Goal: Task Accomplishment & Management: Manage account settings

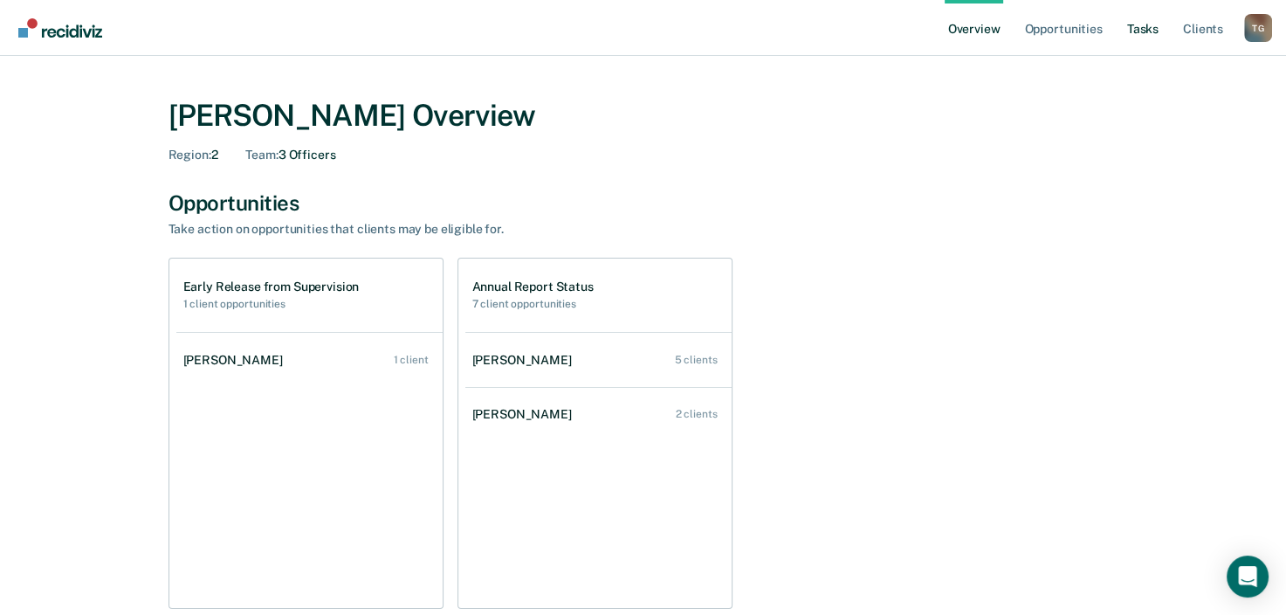
click at [1131, 34] on link "Tasks" at bounding box center [1143, 28] width 38 height 56
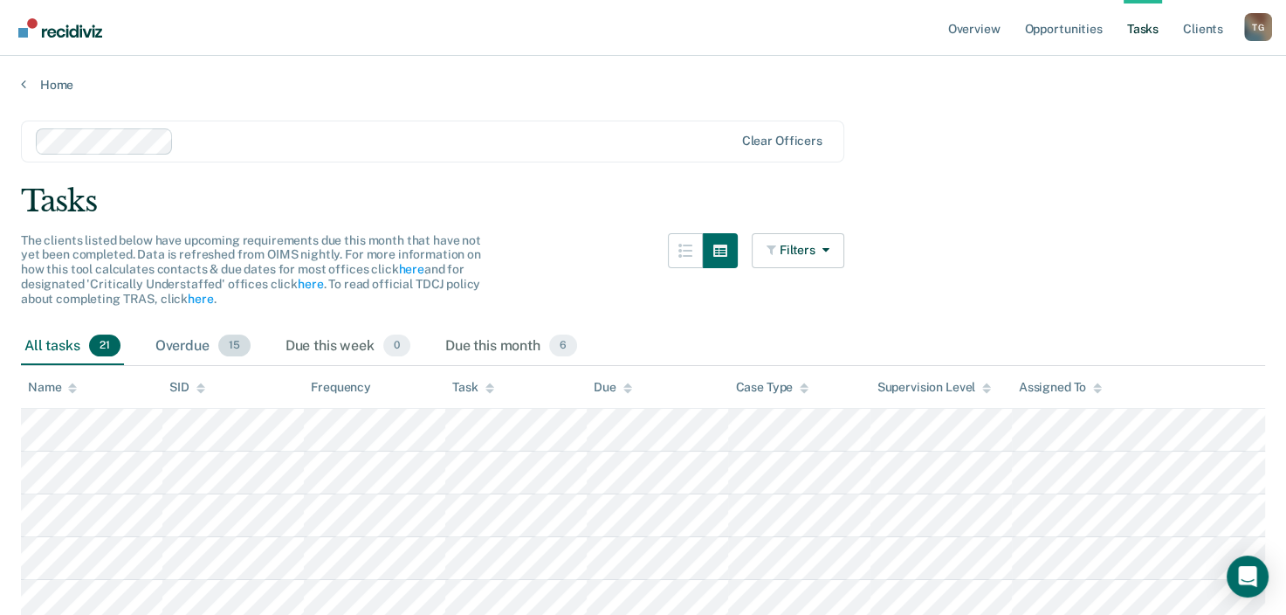
click at [189, 349] on div "Overdue 15" at bounding box center [203, 346] width 102 height 38
click at [36, 340] on div "All tasks 21" at bounding box center [72, 346] width 103 height 38
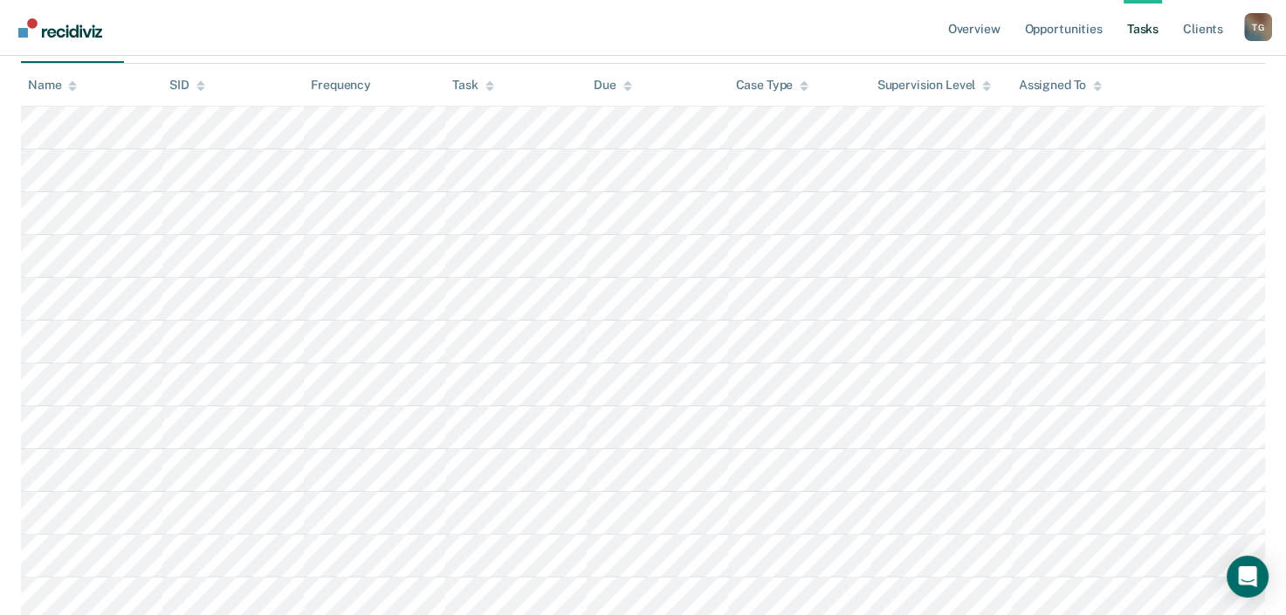
scroll to position [87, 0]
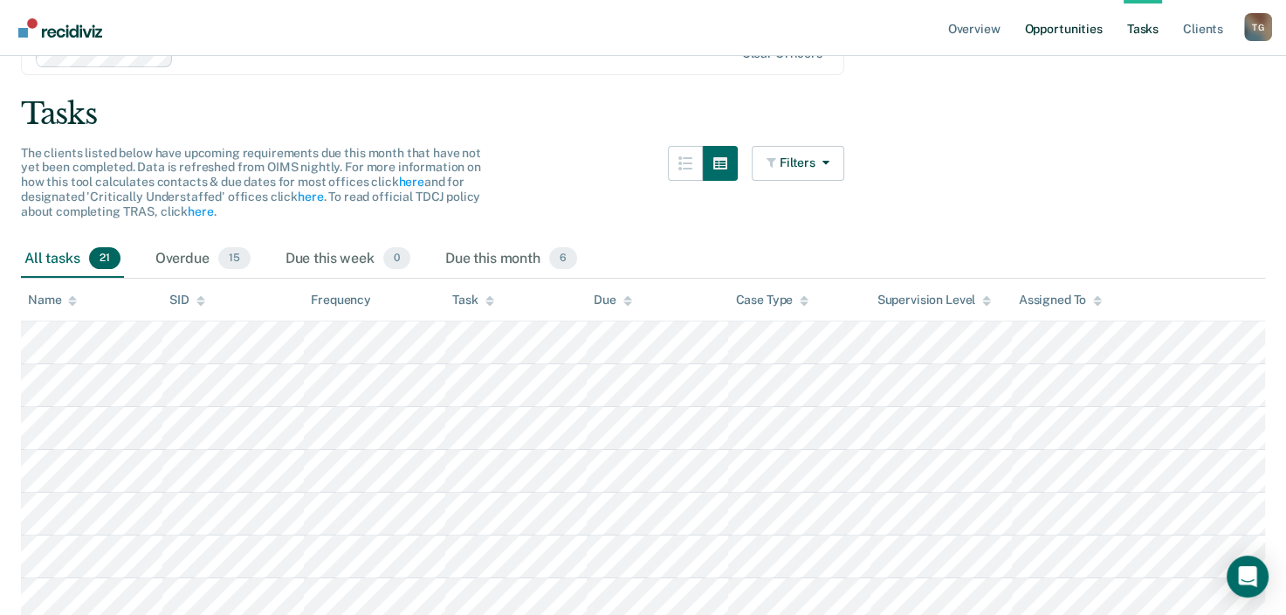
click at [1062, 31] on link "Opportunities" at bounding box center [1063, 28] width 85 height 56
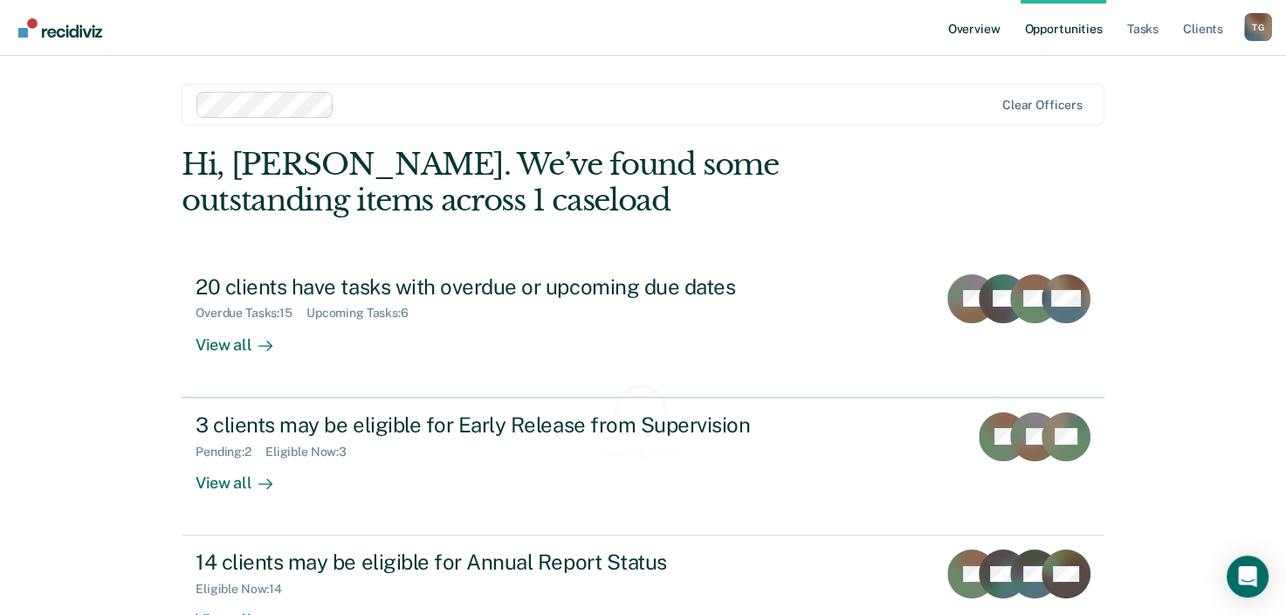
click at [990, 28] on link "Overview" at bounding box center [974, 28] width 59 height 56
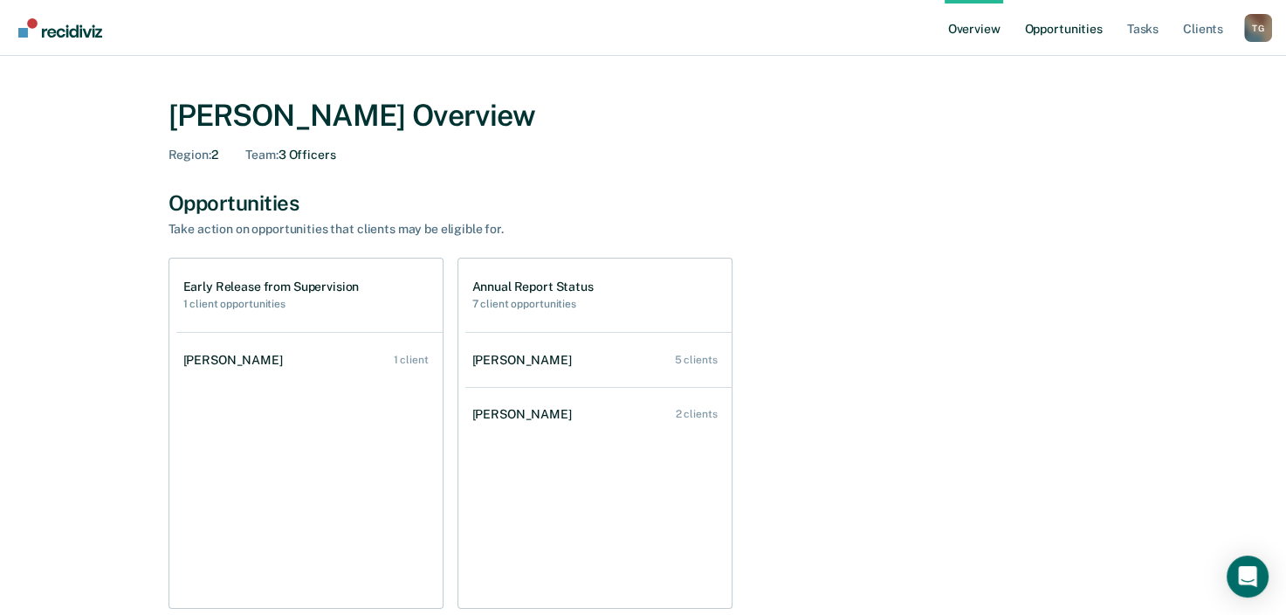
click at [1087, 32] on link "Opportunities" at bounding box center [1063, 28] width 85 height 56
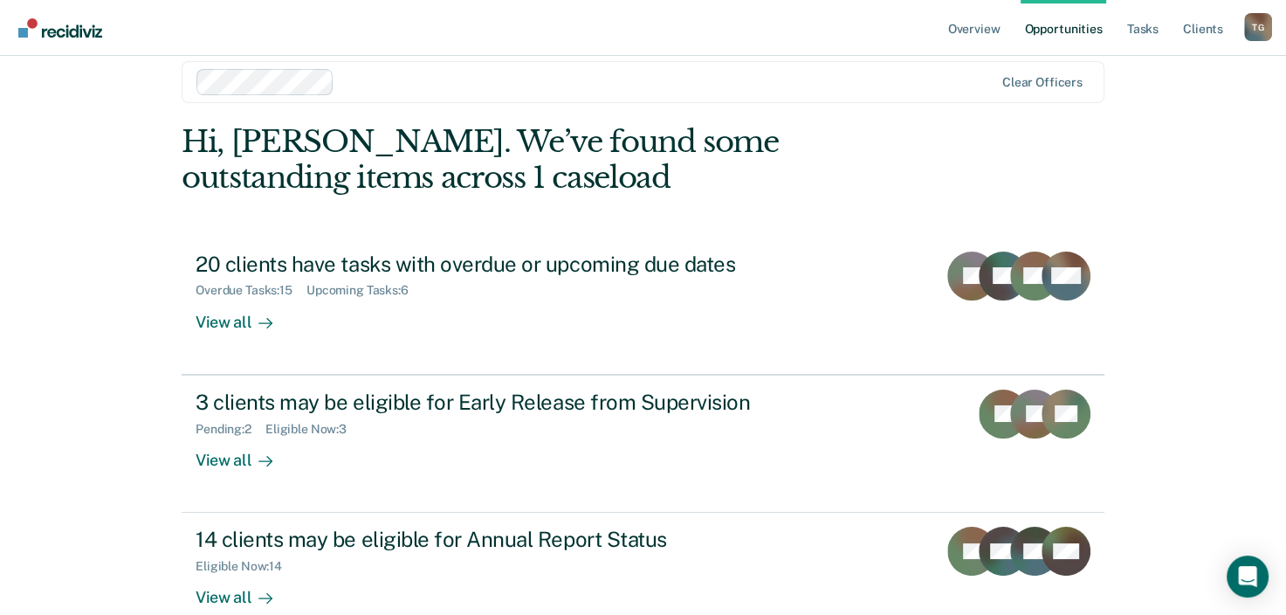
scroll to position [127, 0]
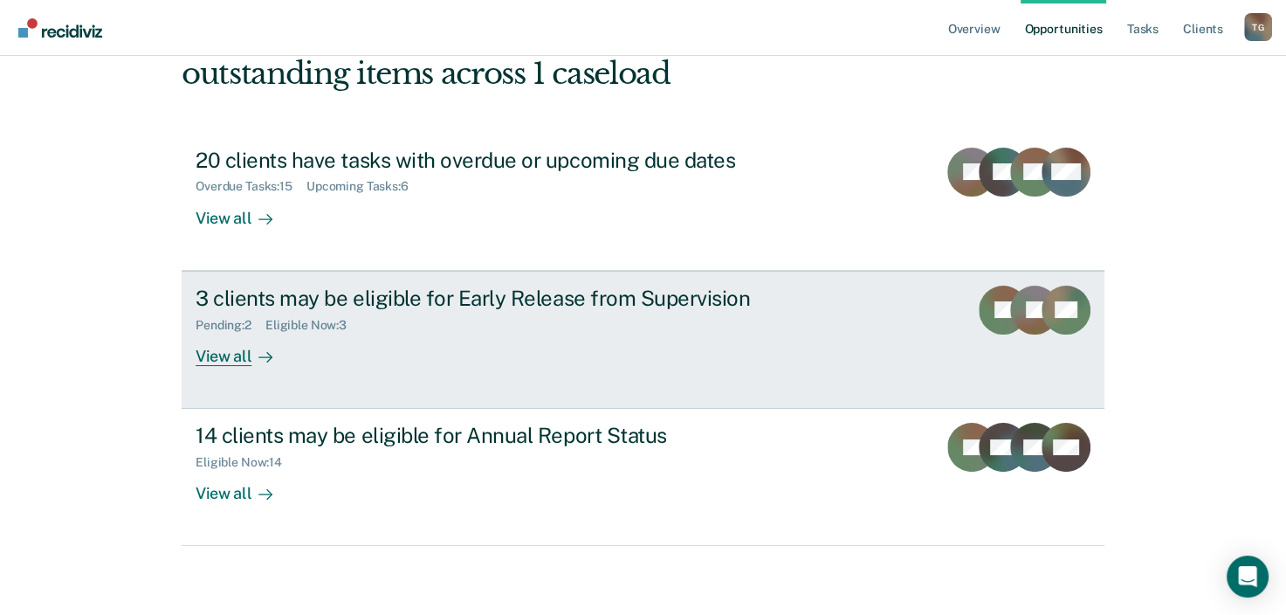
click at [251, 350] on div at bounding box center [261, 356] width 21 height 20
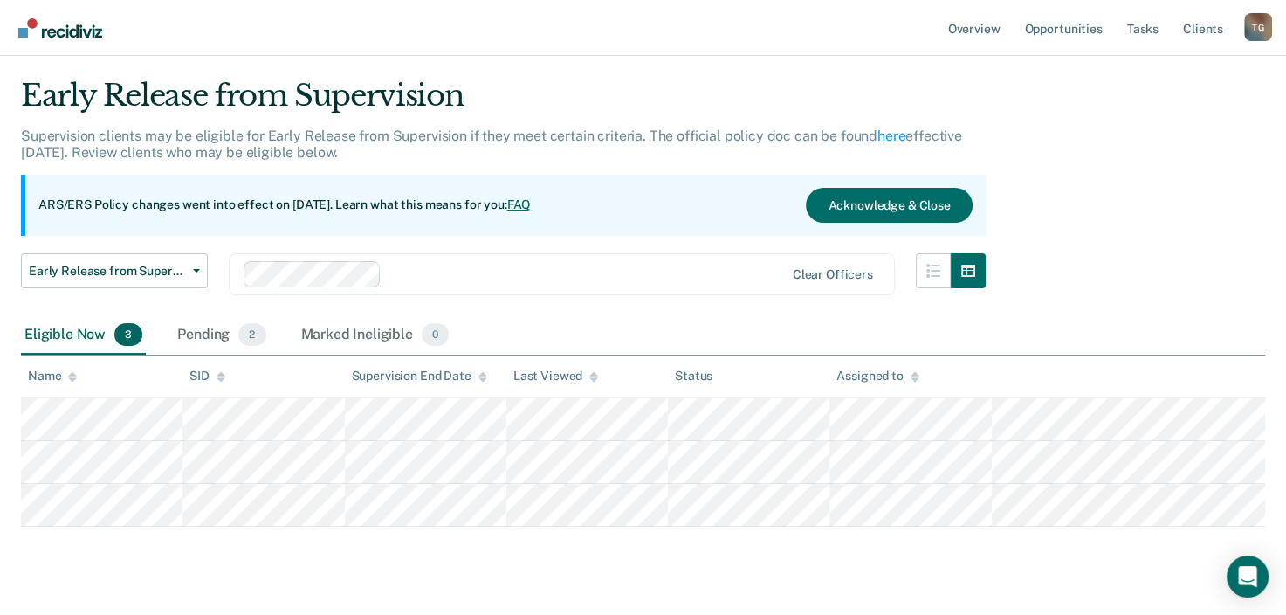
scroll to position [79, 0]
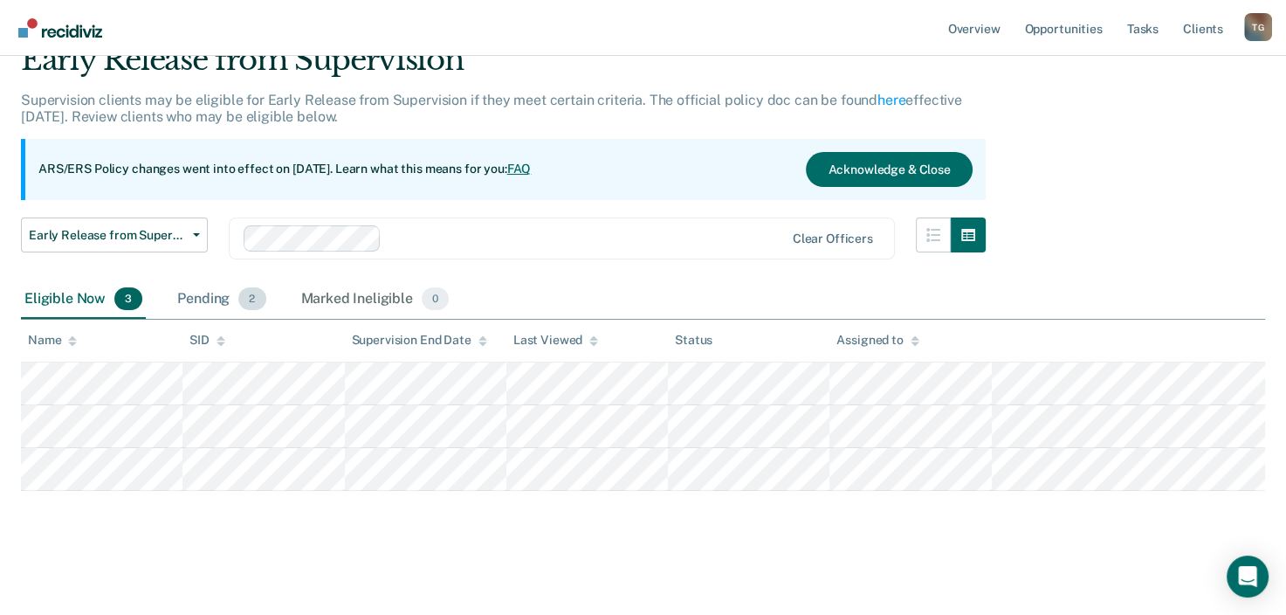
click at [209, 300] on div "Pending 2" at bounding box center [221, 299] width 95 height 38
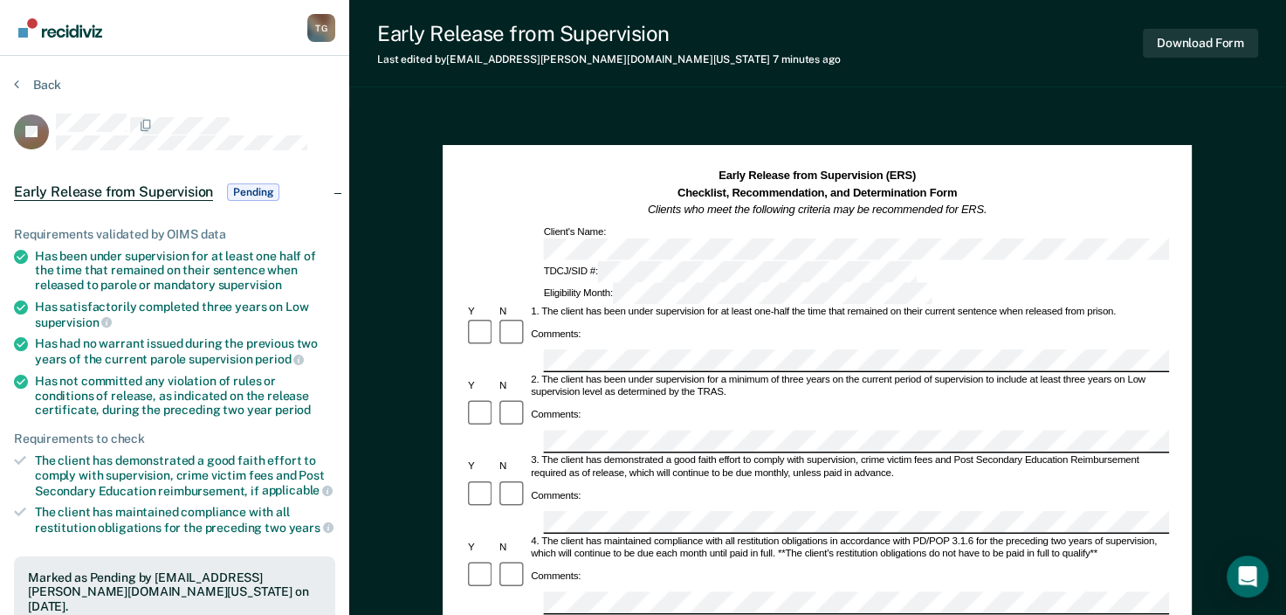
scroll to position [35, 0]
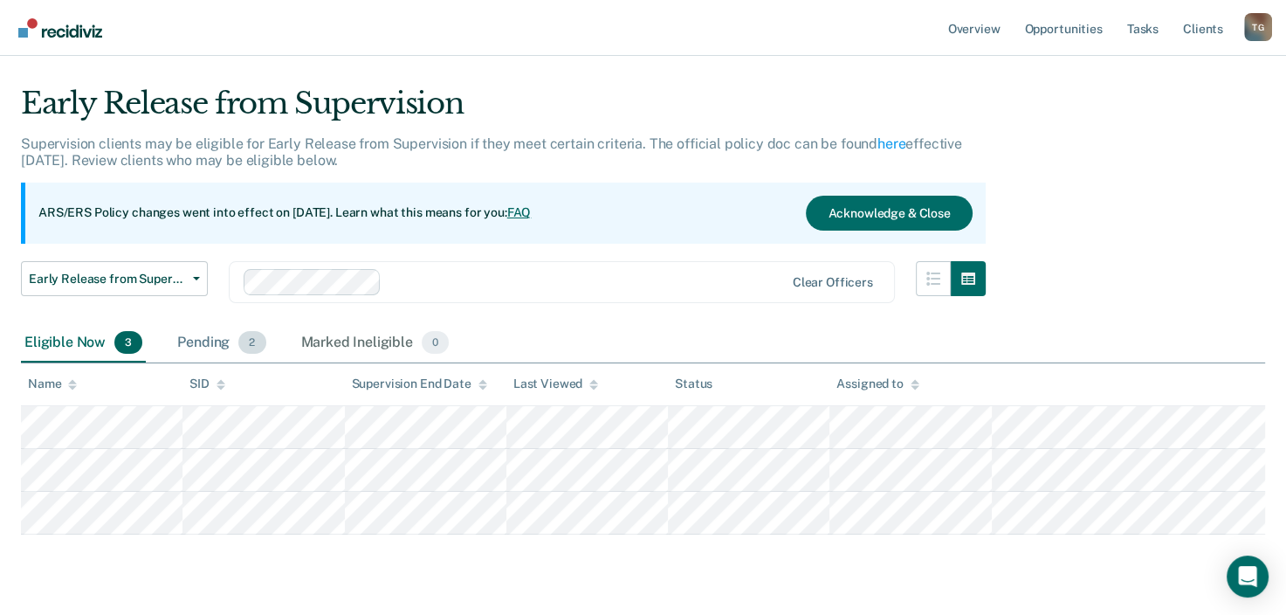
click at [203, 338] on div "Pending 2" at bounding box center [221, 343] width 95 height 38
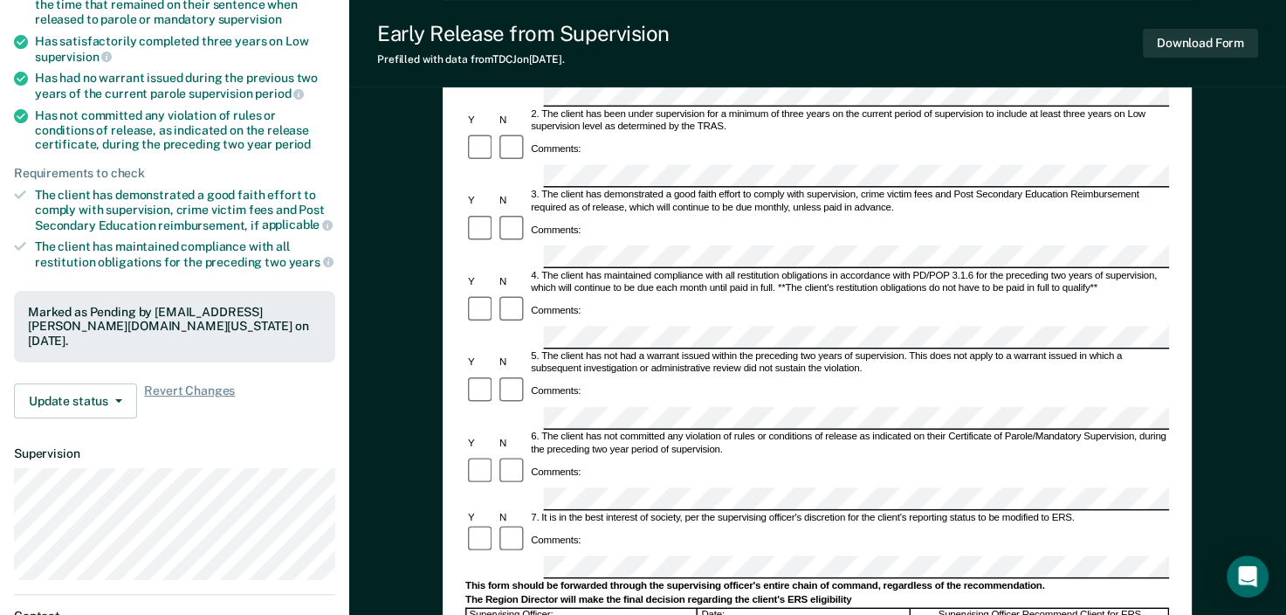
scroll to position [175, 0]
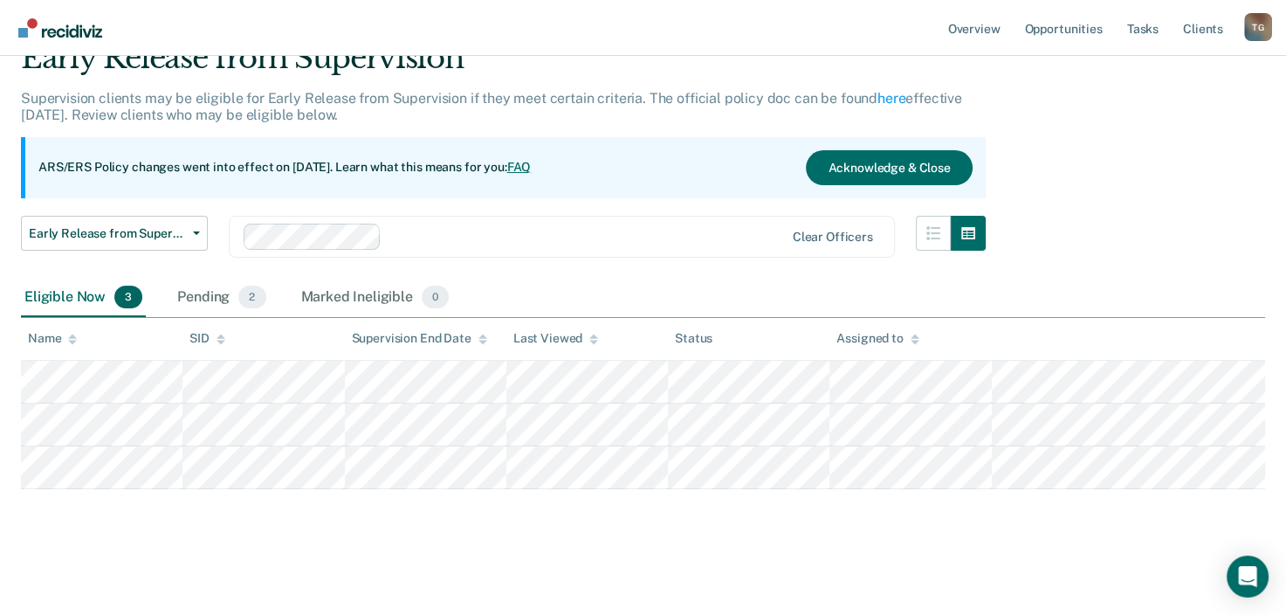
scroll to position [35, 0]
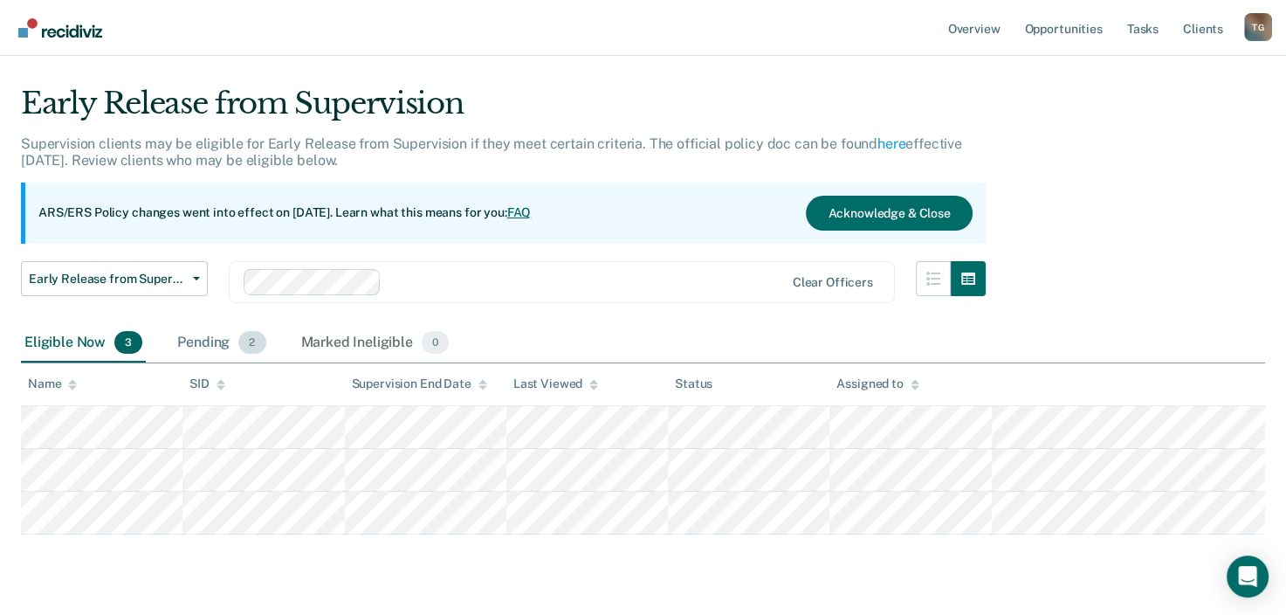
click at [191, 338] on div "Pending 2" at bounding box center [221, 343] width 95 height 38
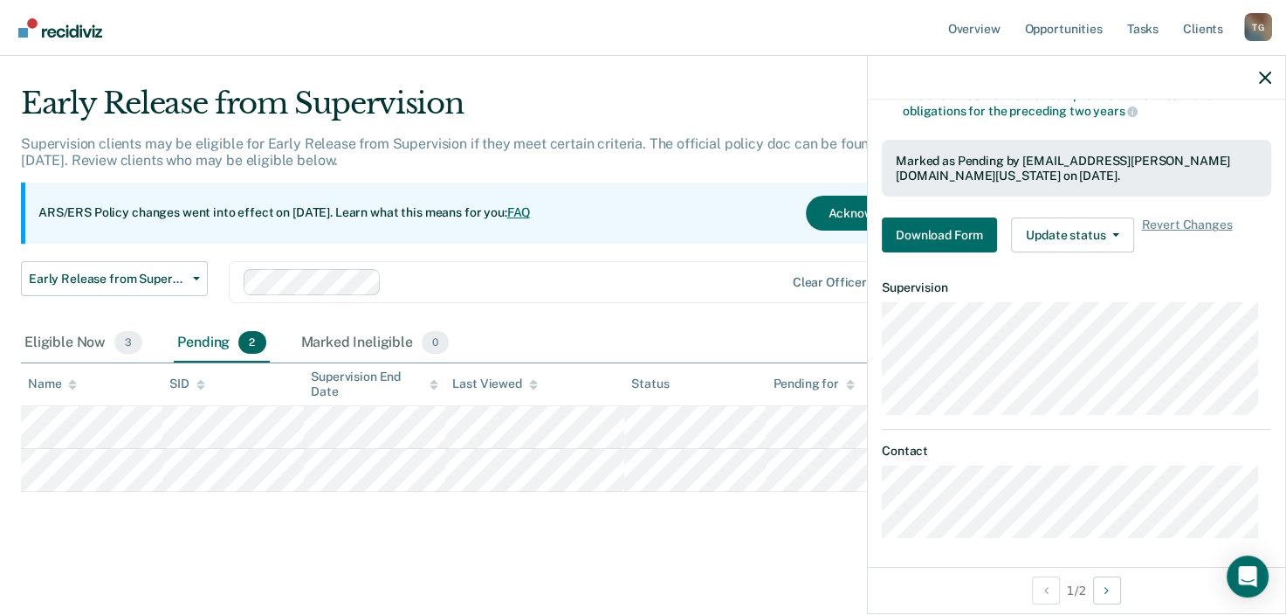
scroll to position [409, 0]
click at [1128, 228] on button "Update status" at bounding box center [1072, 234] width 123 height 35
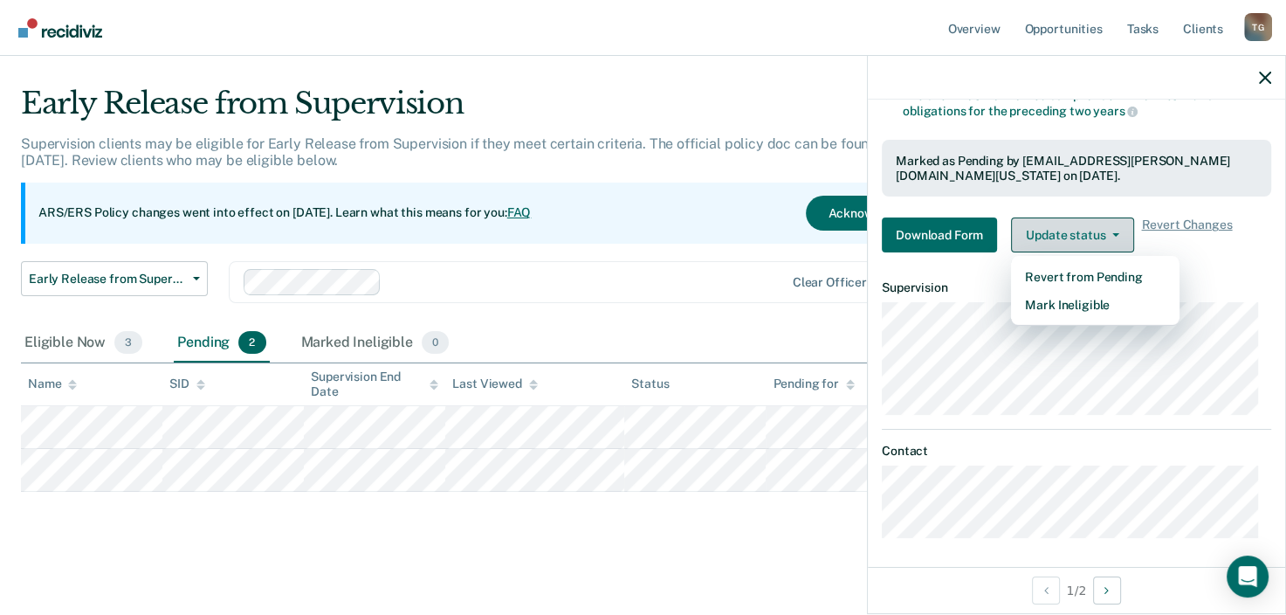
click at [1131, 227] on button "Update status" at bounding box center [1072, 234] width 123 height 35
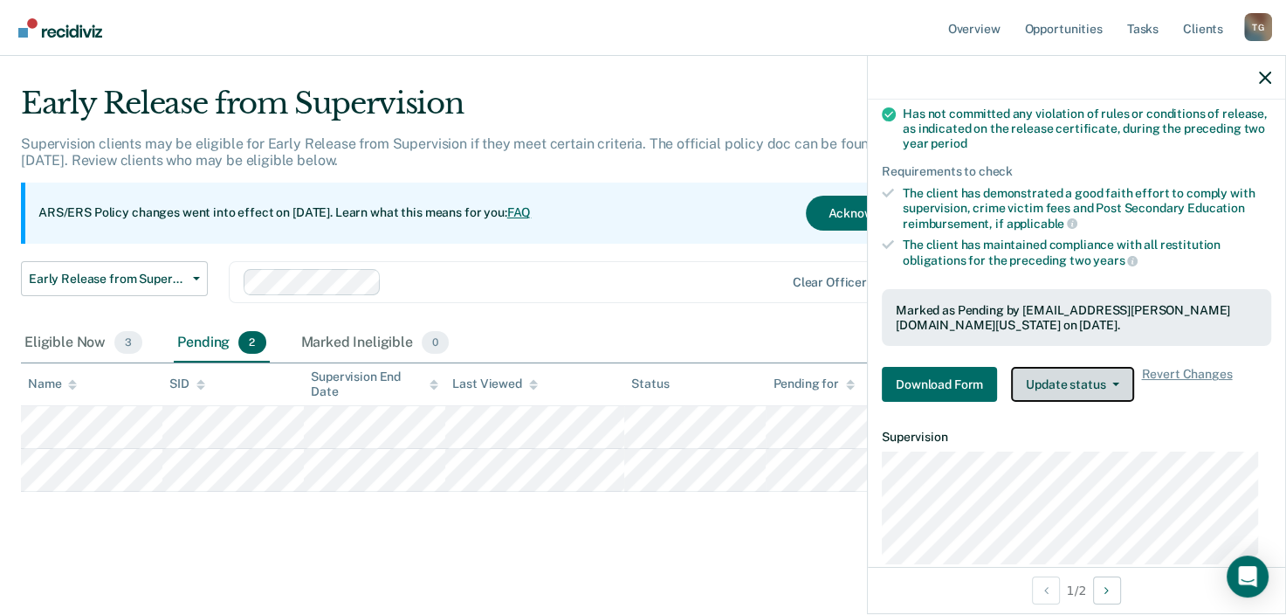
scroll to position [59, 0]
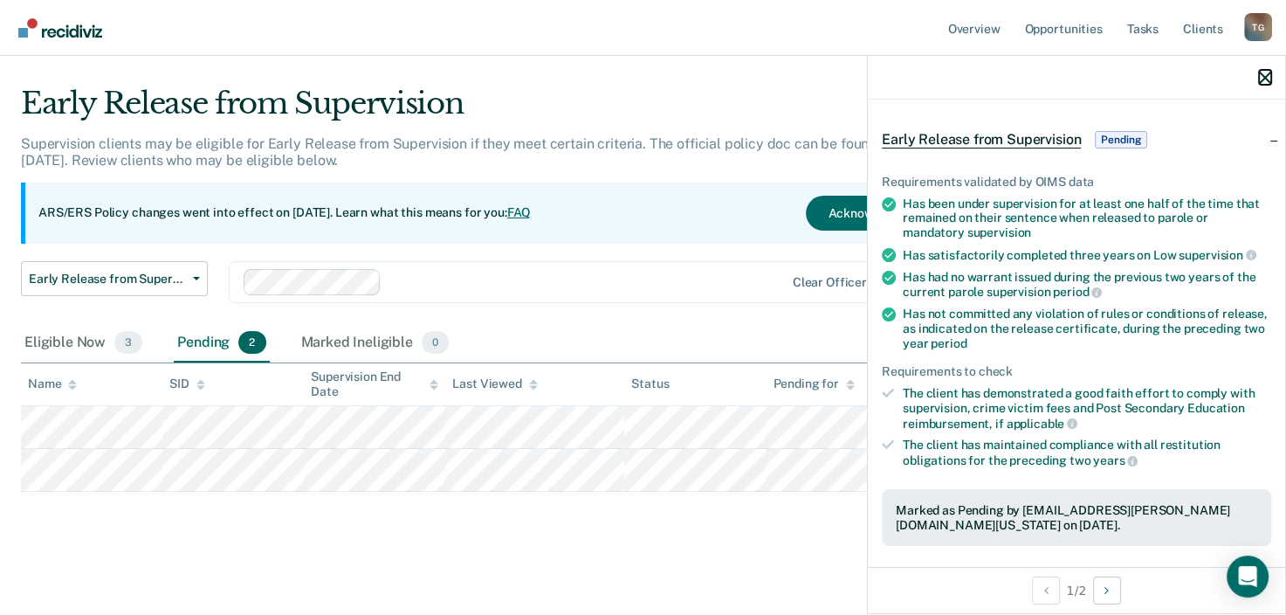
click at [1261, 79] on icon "button" at bounding box center [1265, 78] width 12 height 12
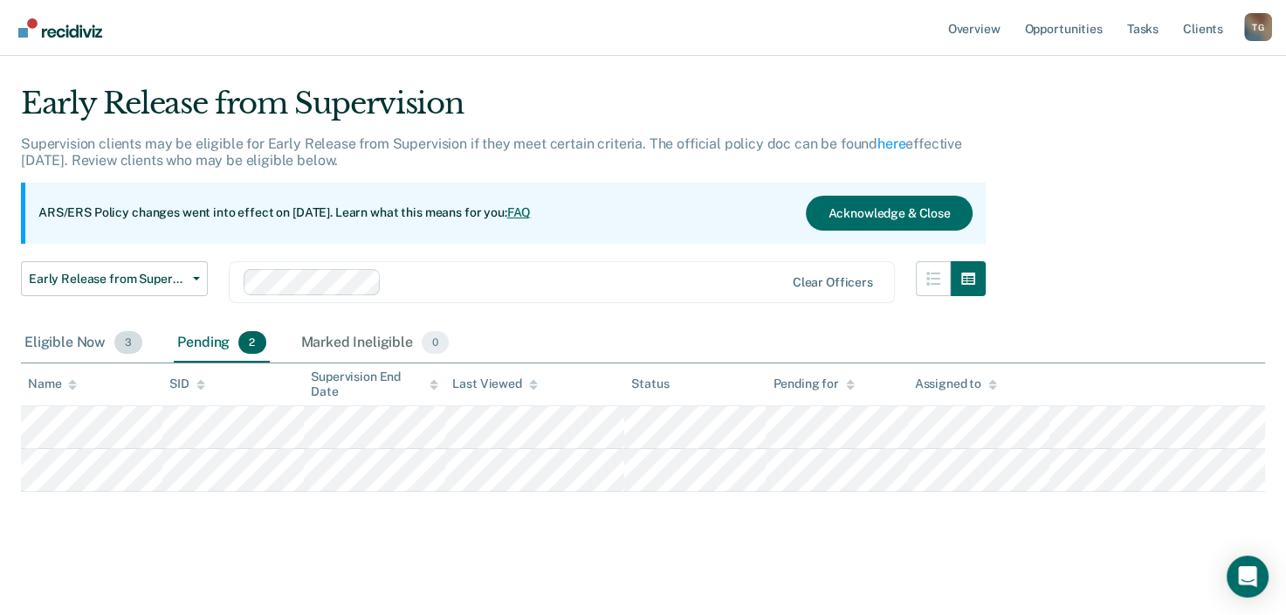
click at [94, 347] on div "Eligible Now 3" at bounding box center [83, 343] width 125 height 38
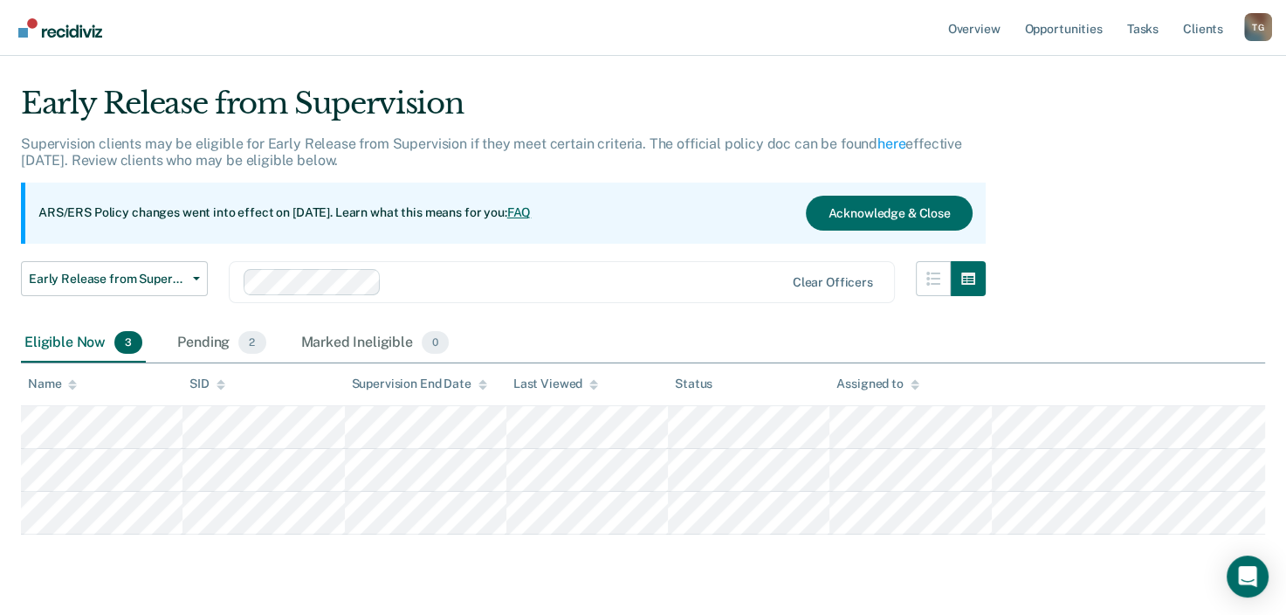
scroll to position [127, 0]
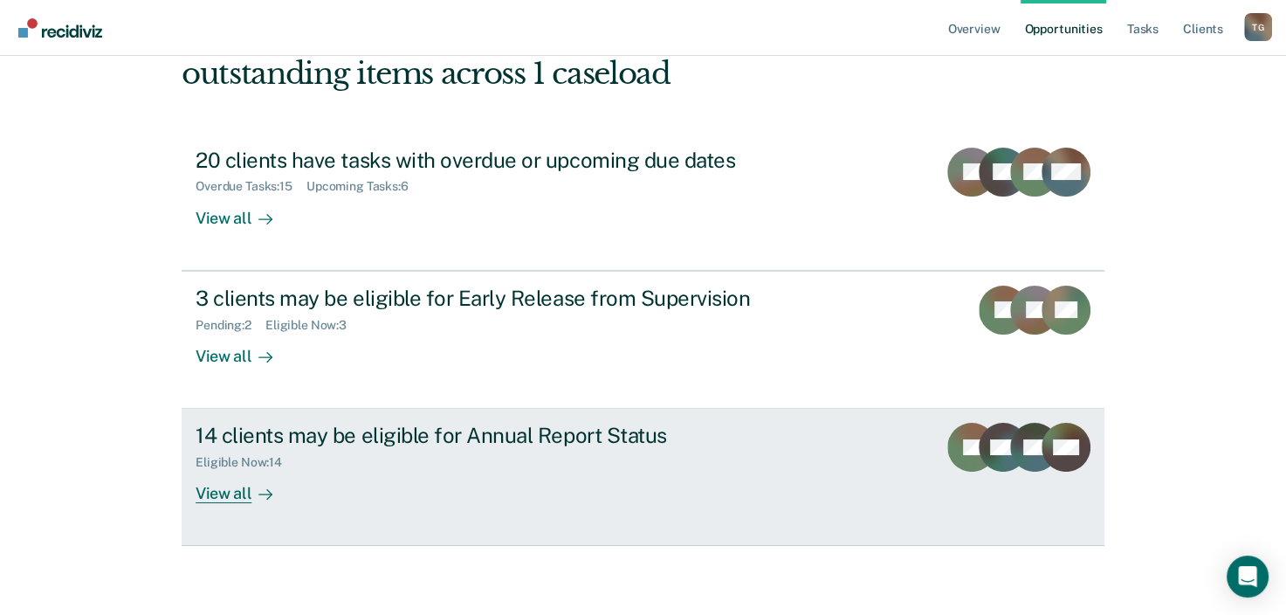
click at [234, 496] on div "View all" at bounding box center [245, 487] width 98 height 34
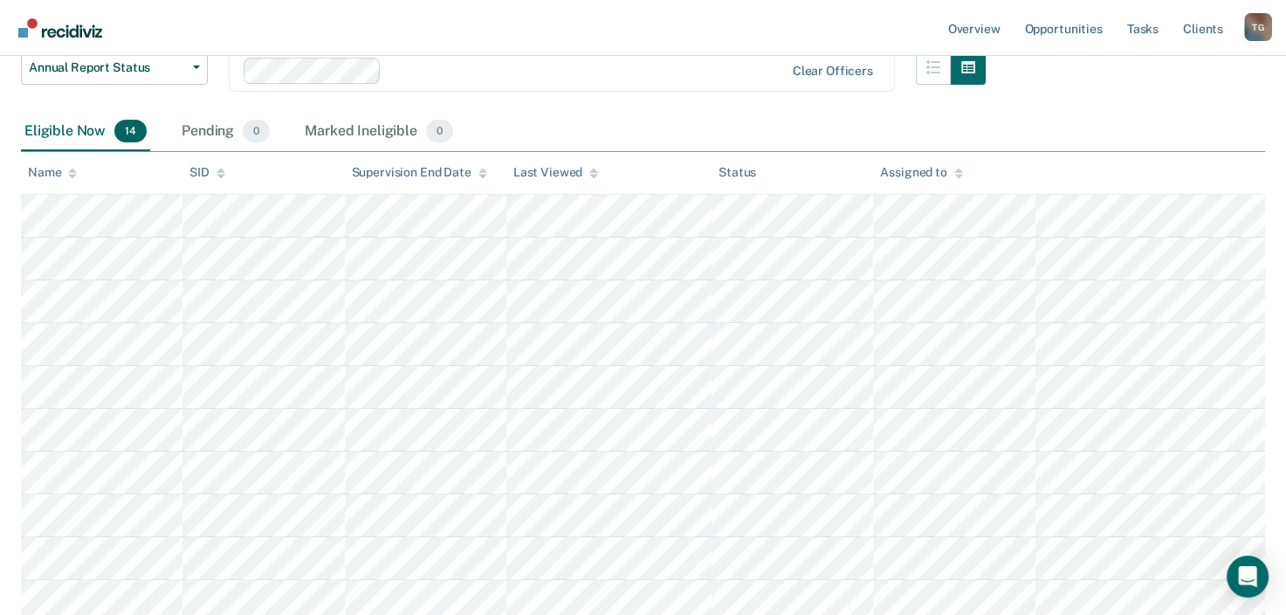
scroll to position [112, 0]
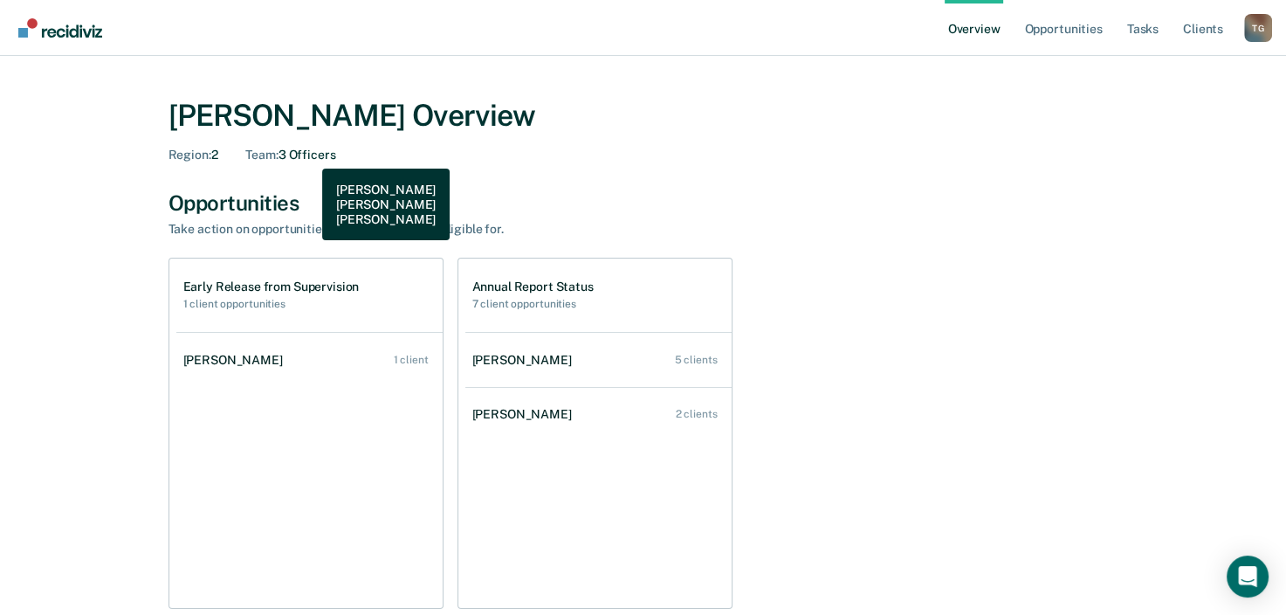
click at [309, 155] on div "Team : 3 Officers" at bounding box center [290, 155] width 90 height 15
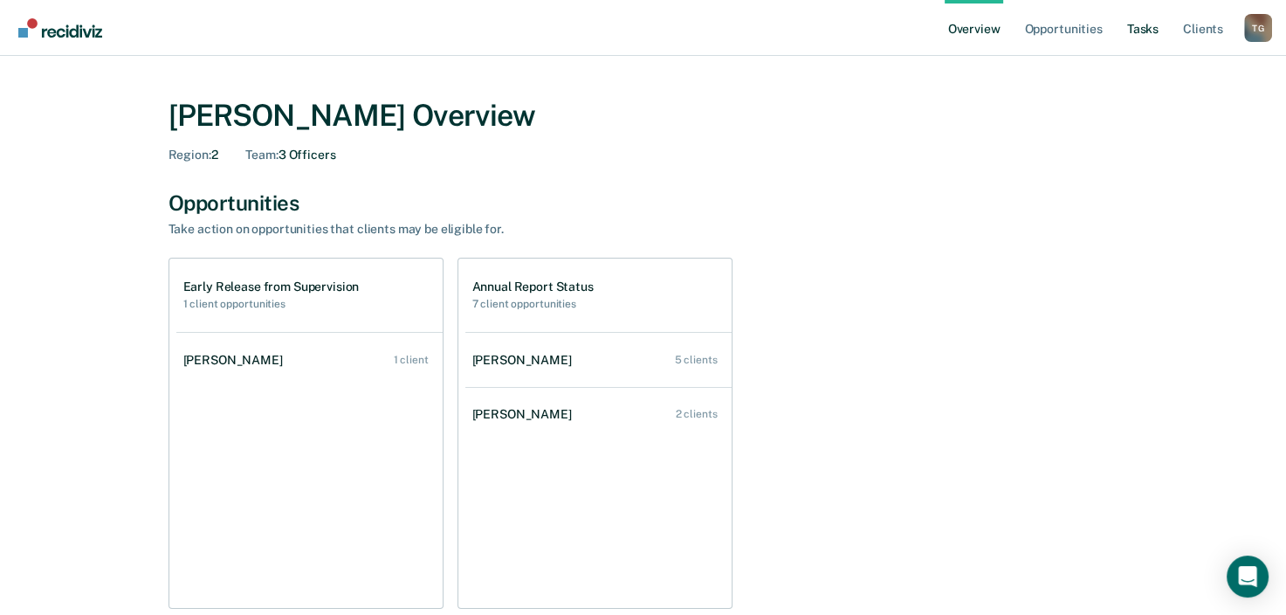
click at [1148, 33] on link "Tasks" at bounding box center [1143, 28] width 38 height 56
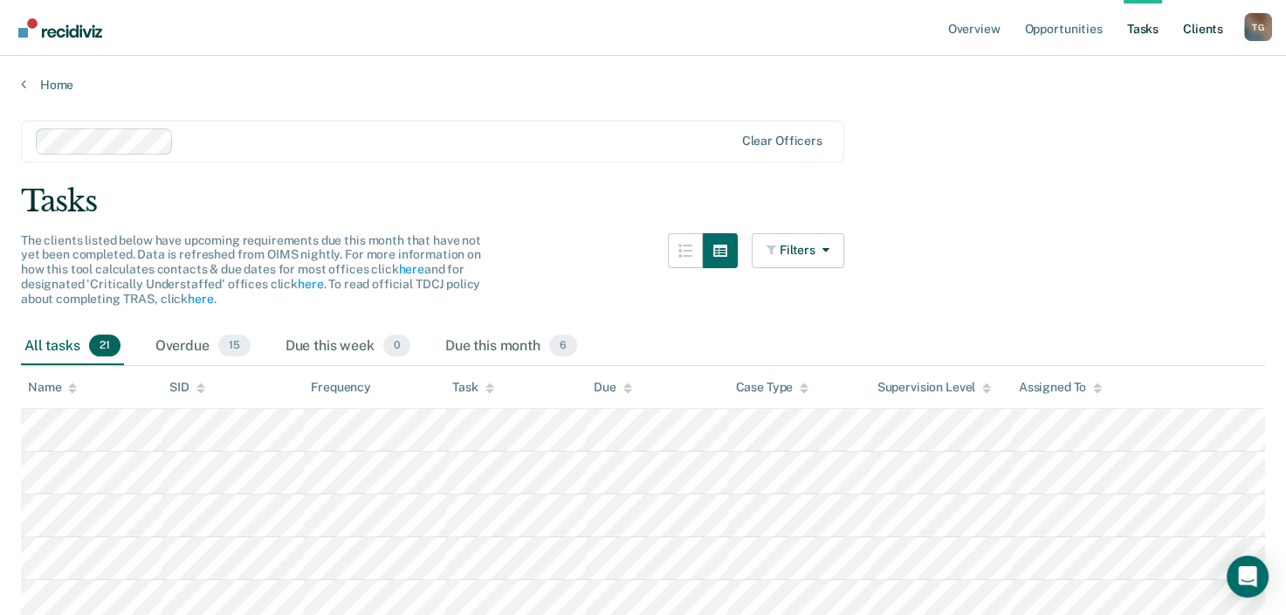
click at [1188, 32] on link "Client s" at bounding box center [1203, 28] width 47 height 56
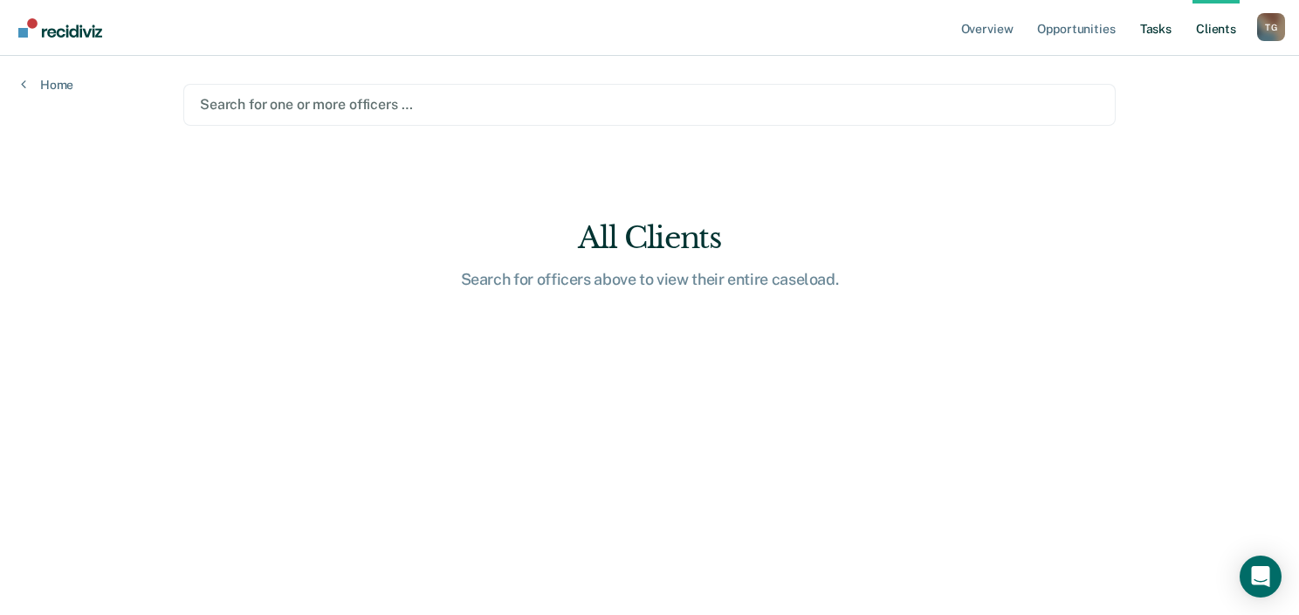
click at [1145, 28] on link "Tasks" at bounding box center [1156, 28] width 38 height 56
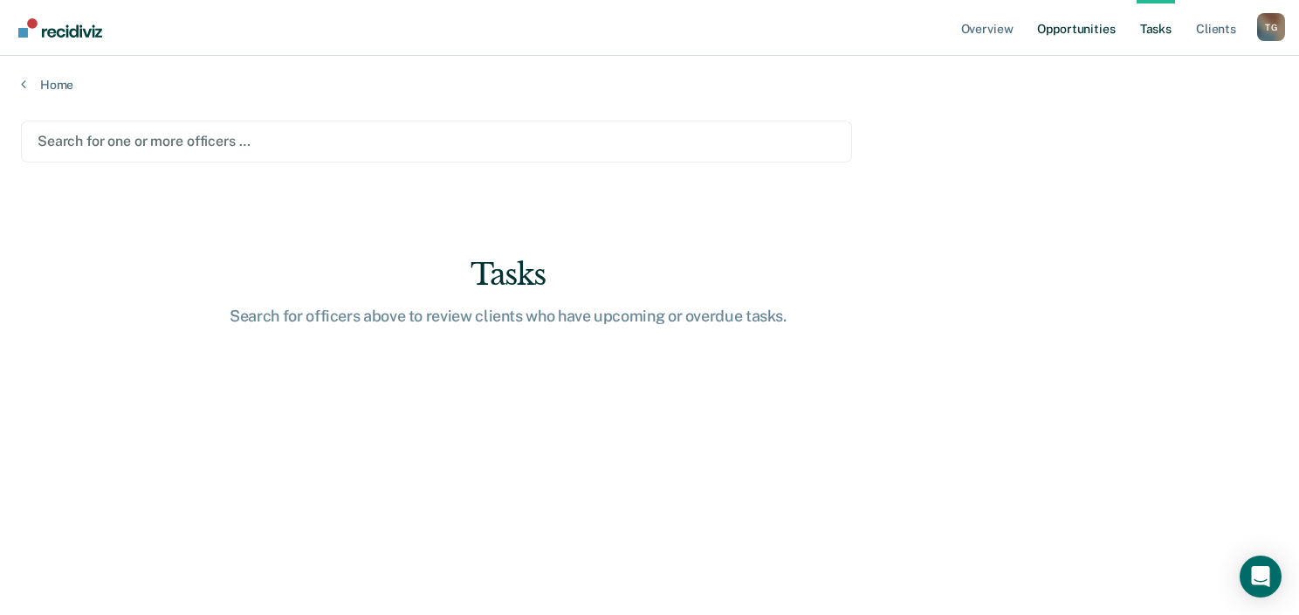
click at [1077, 26] on link "Opportunities" at bounding box center [1076, 28] width 85 height 56
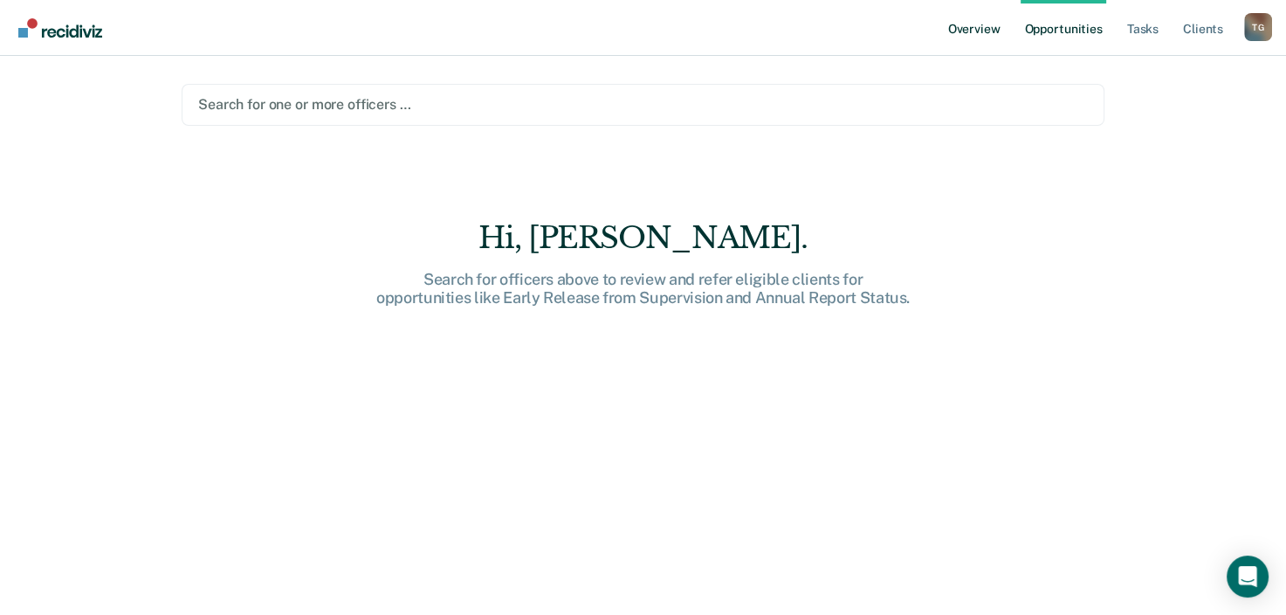
click at [976, 26] on link "Overview" at bounding box center [974, 28] width 59 height 56
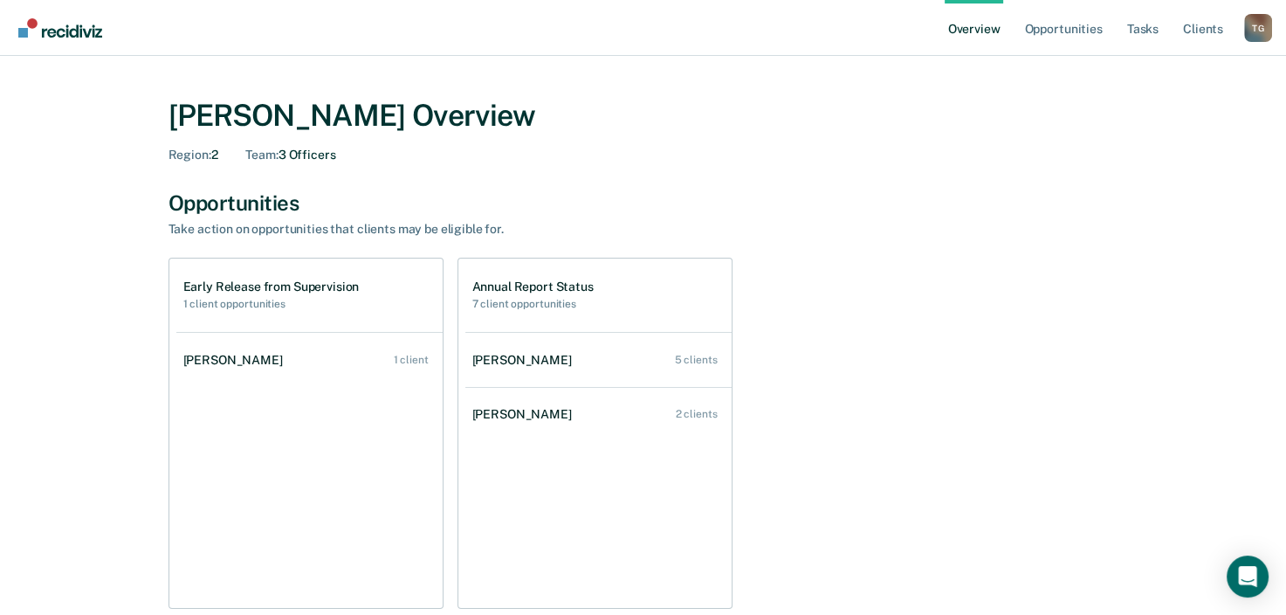
click at [240, 288] on h1 "Early Release from Supervision" at bounding box center [271, 286] width 176 height 15
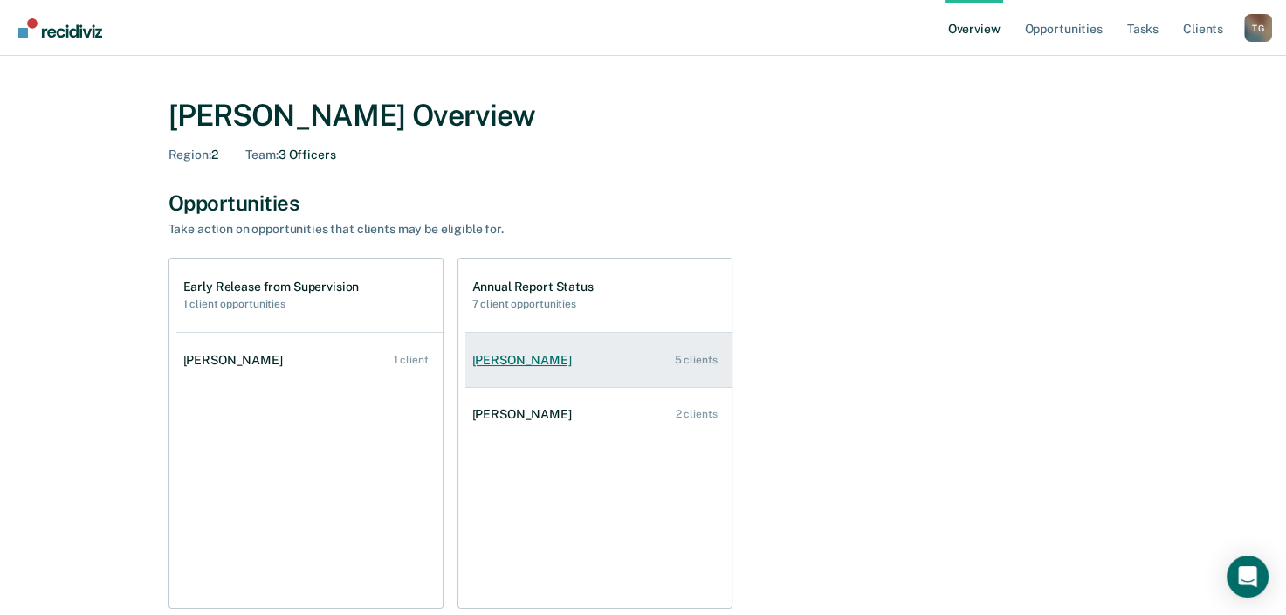
click at [526, 363] on div "[PERSON_NAME]" at bounding box center [525, 360] width 107 height 15
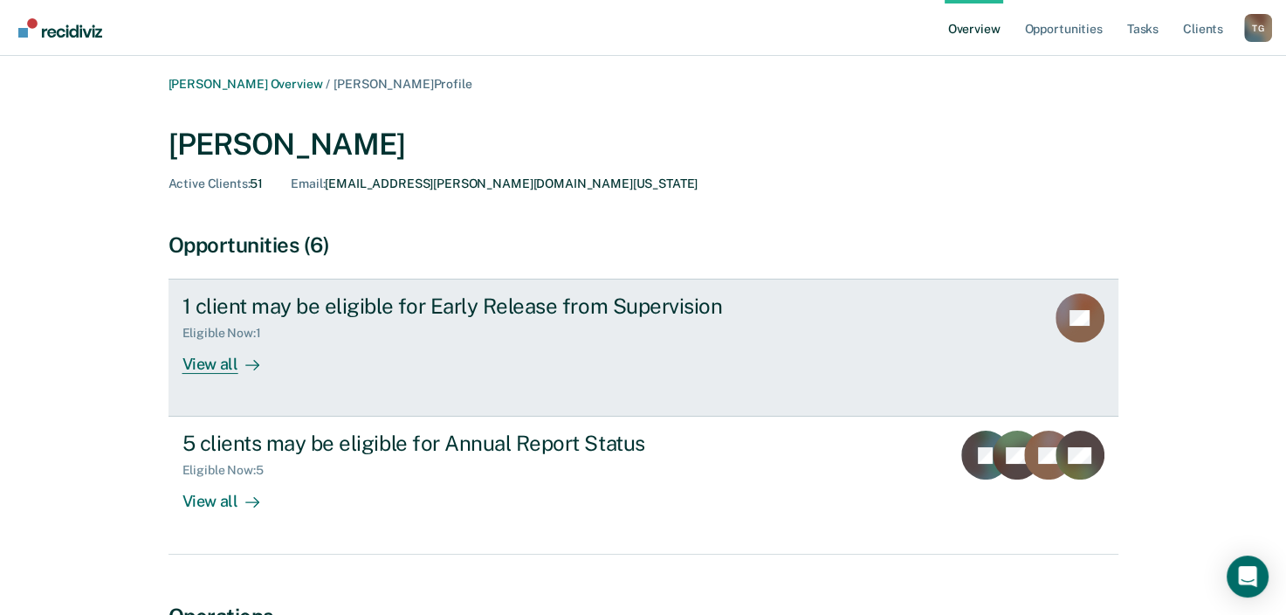
click at [211, 361] on div "View all" at bounding box center [231, 358] width 98 height 34
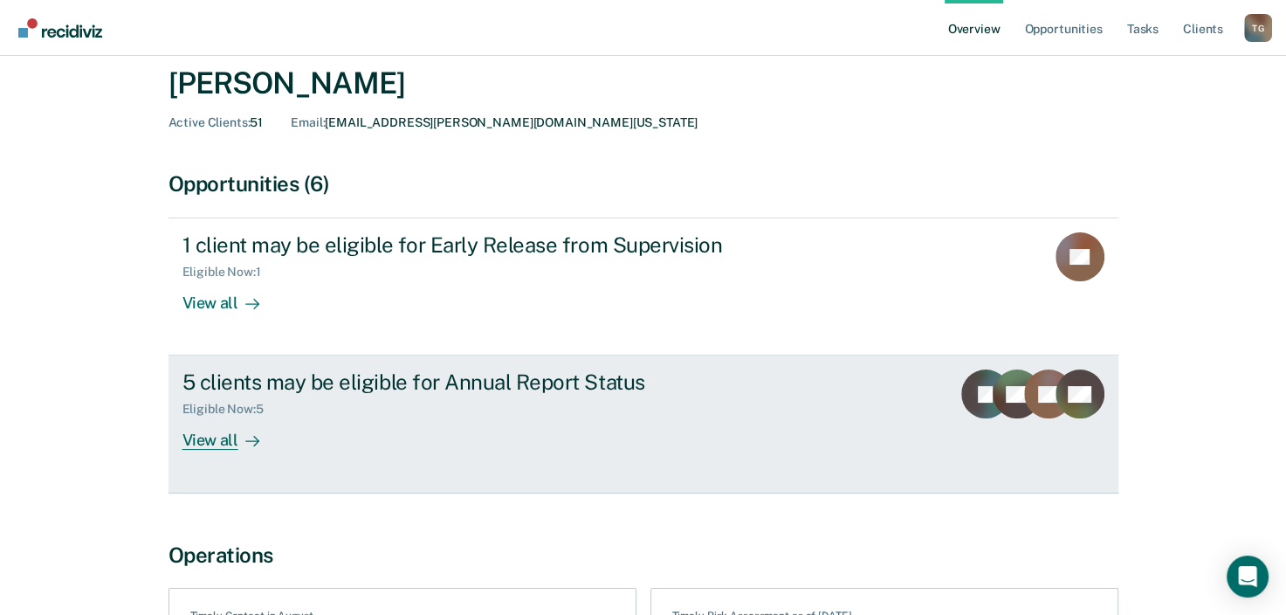
scroll to position [87, 0]
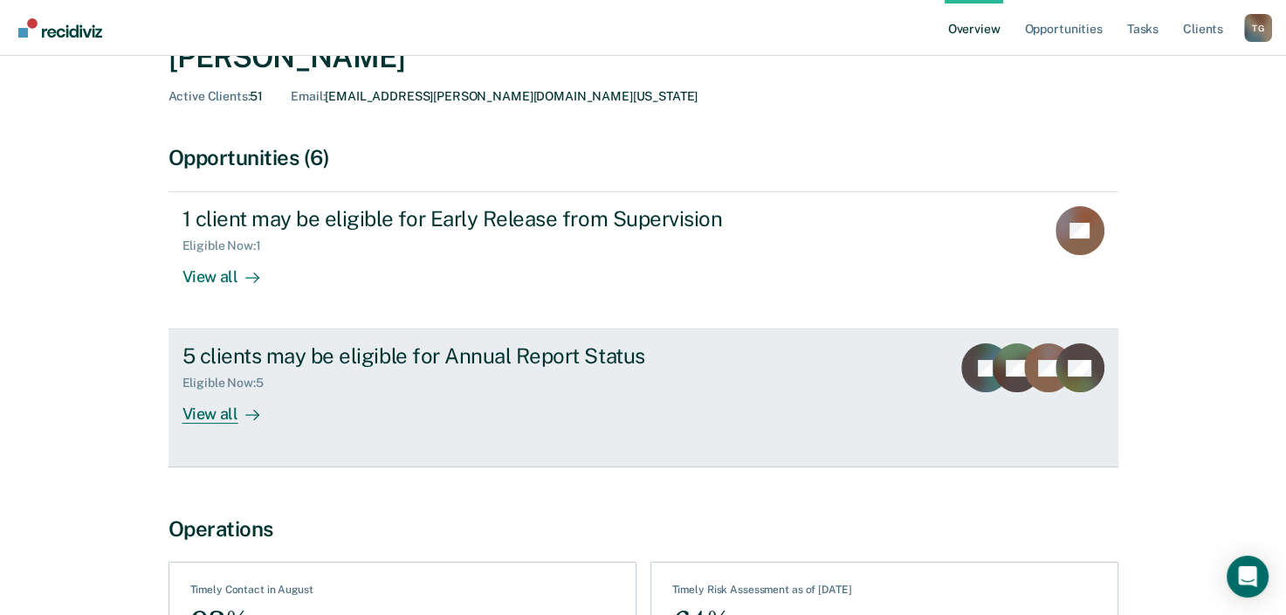
click at [233, 417] on div "View all" at bounding box center [231, 407] width 98 height 34
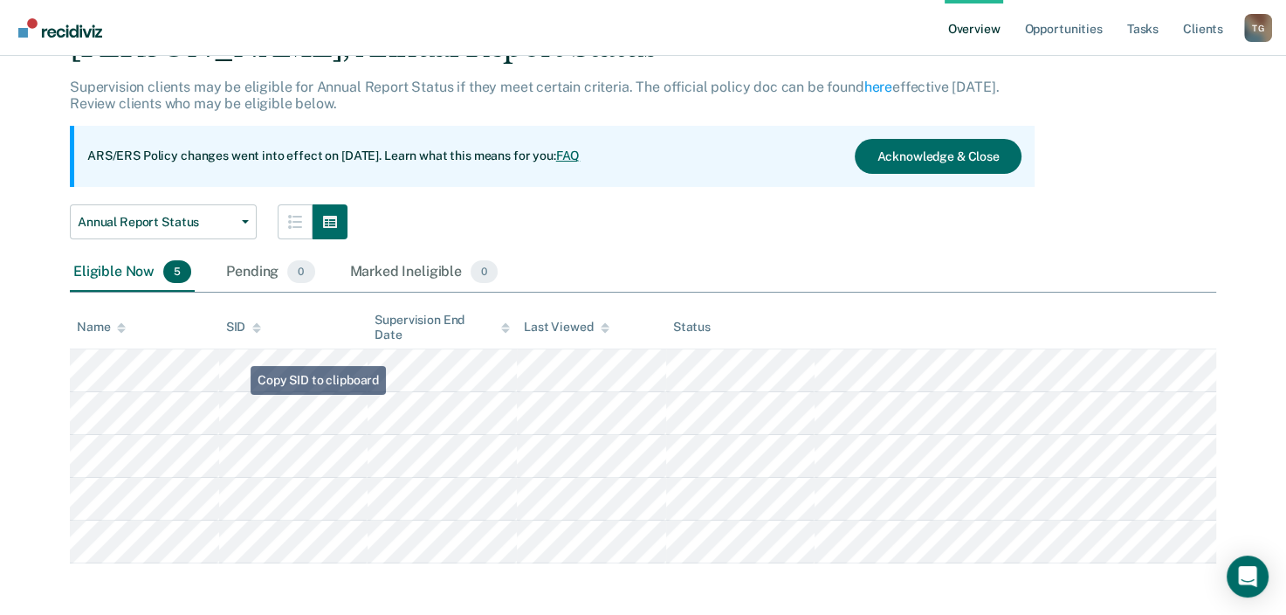
scroll to position [94, 0]
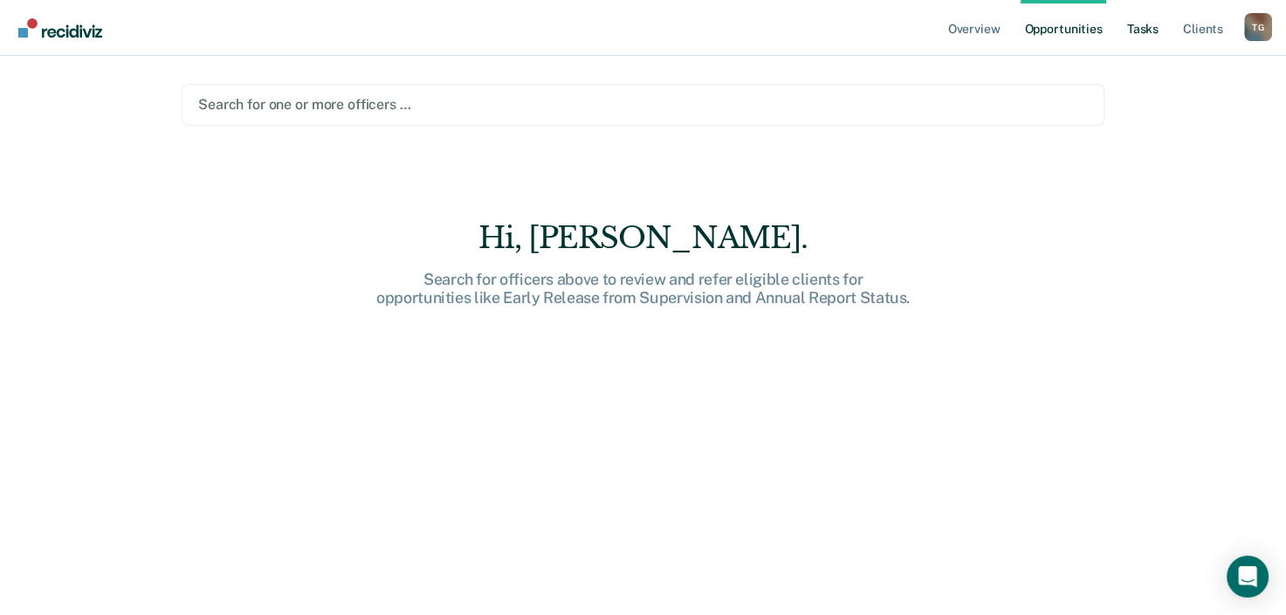
click at [1150, 28] on link "Tasks" at bounding box center [1143, 28] width 38 height 56
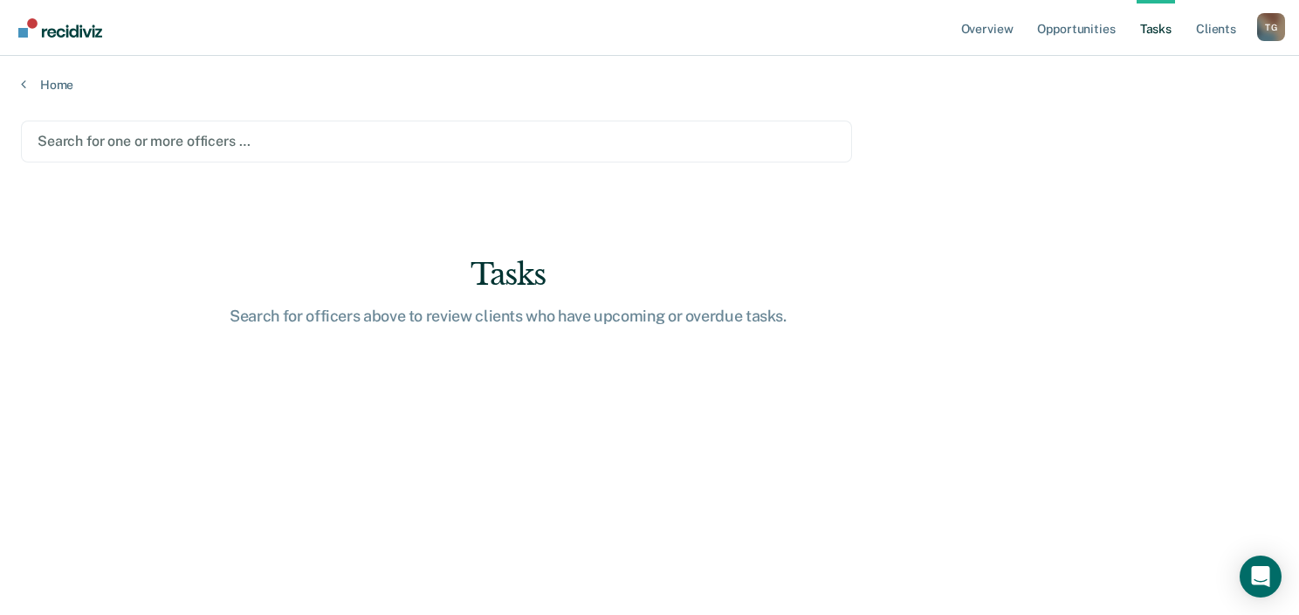
click at [450, 118] on main "Search for one or more officers … Tasks Search for officers above to review cli…" at bounding box center [649, 351] width 1299 height 517
click at [431, 134] on div at bounding box center [437, 141] width 798 height 20
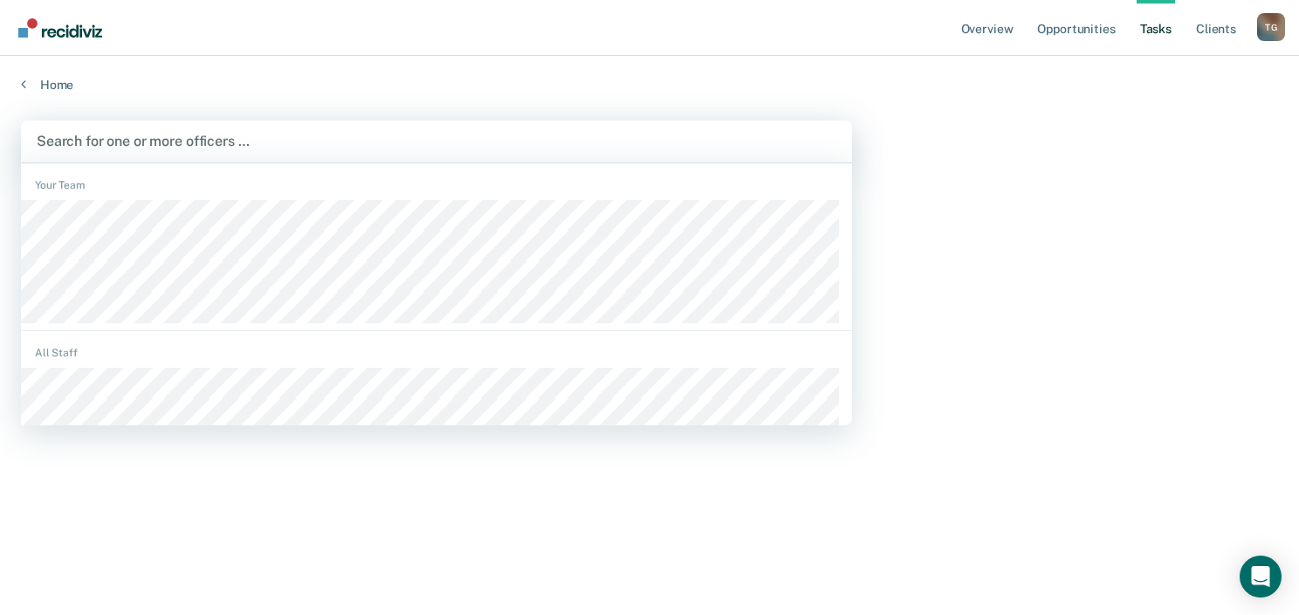
type input "d"
